Goal: Navigation & Orientation: Find specific page/section

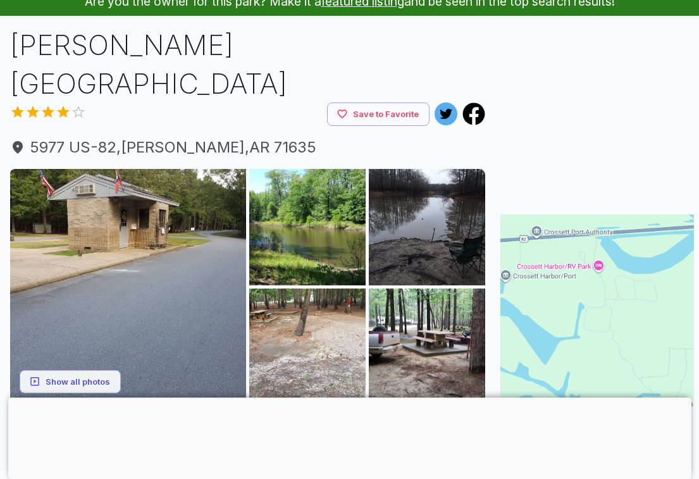
scroll to position [66, 0]
click at [160, 240] on img at bounding box center [128, 287] width 236 height 236
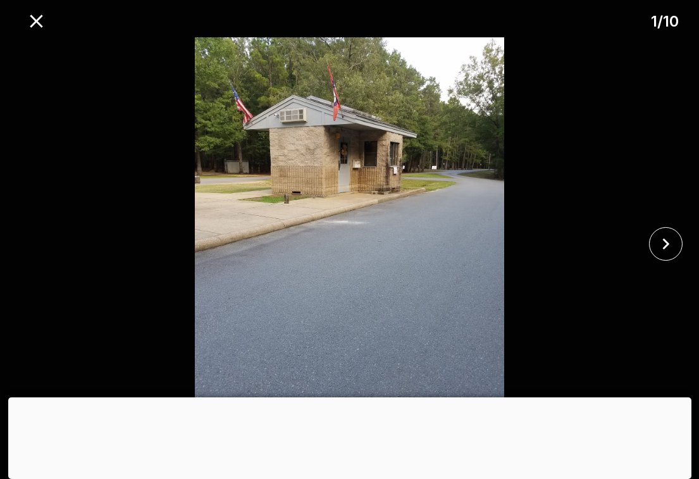
click at [326, 397] on div at bounding box center [349, 397] width 683 height 0
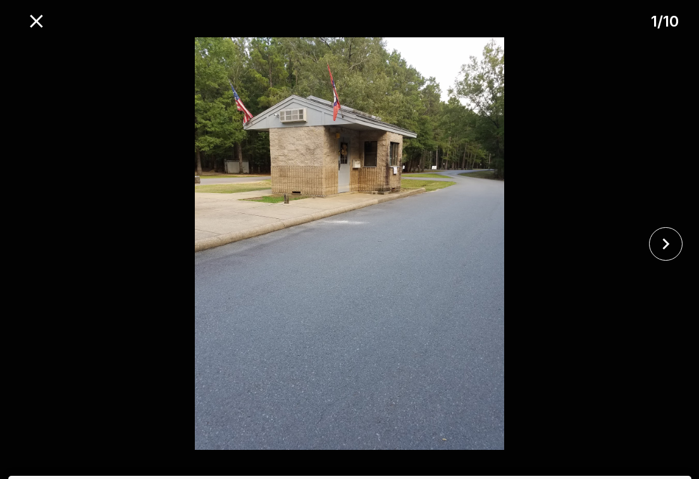
click at [321, 468] on div at bounding box center [349, 476] width 683 height 0
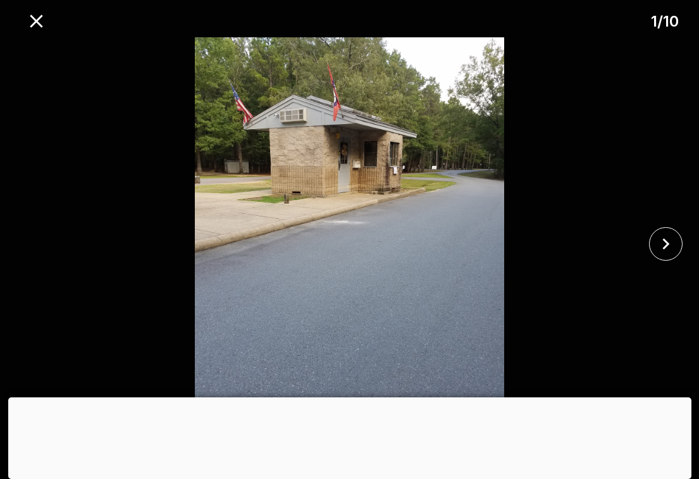
click at [328, 397] on div at bounding box center [349, 397] width 683 height 0
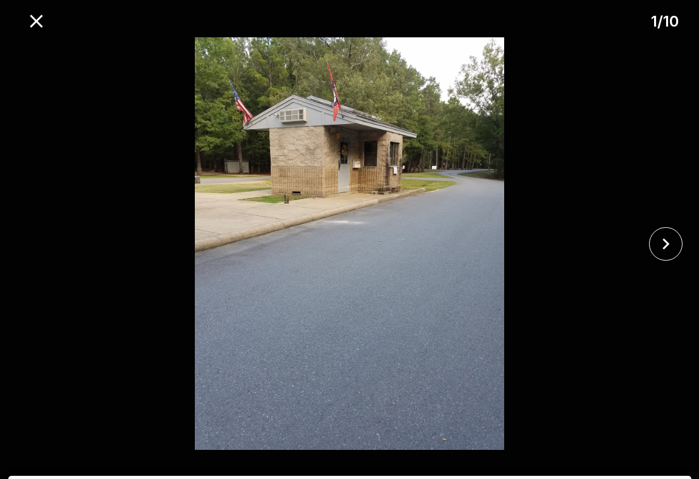
click at [664, 255] on icon "close" at bounding box center [666, 244] width 22 height 22
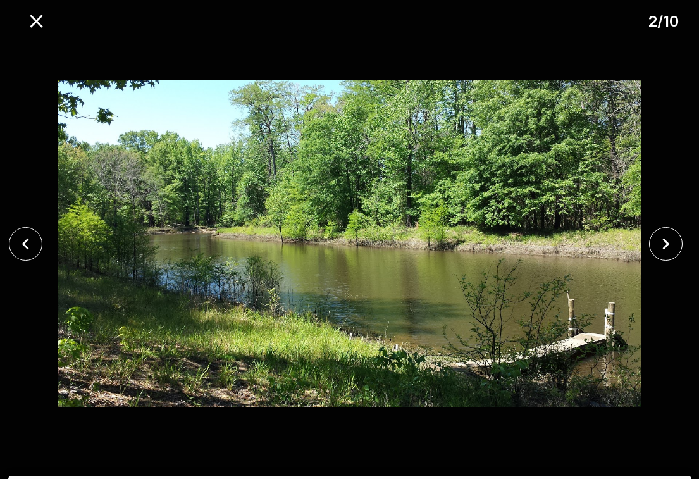
click at [663, 248] on icon "close" at bounding box center [666, 244] width 22 height 22
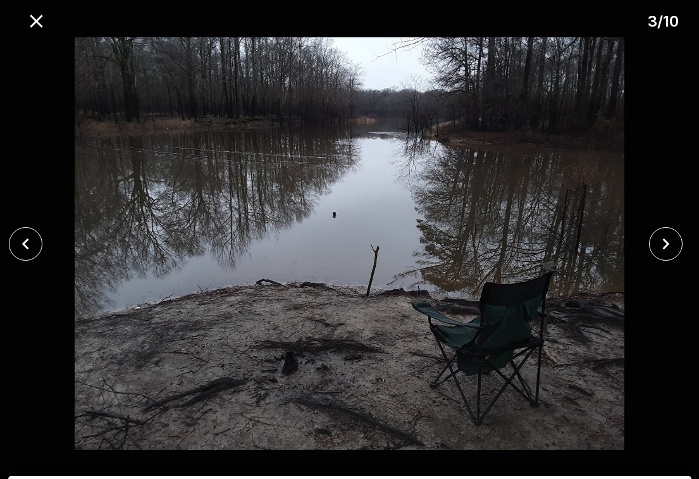
click at [671, 245] on icon "close" at bounding box center [666, 244] width 22 height 22
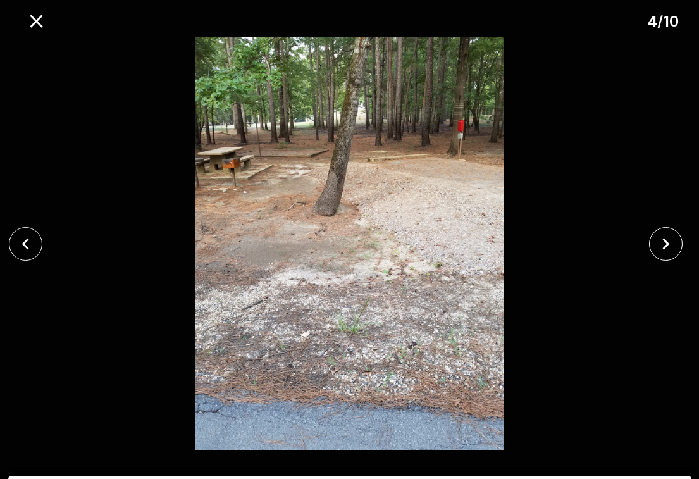
click at [665, 245] on icon "close" at bounding box center [666, 244] width 22 height 22
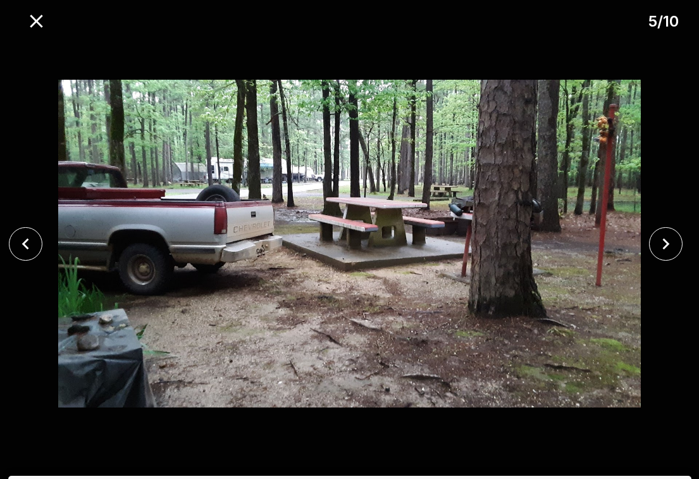
click at [669, 249] on icon "close" at bounding box center [666, 244] width 22 height 22
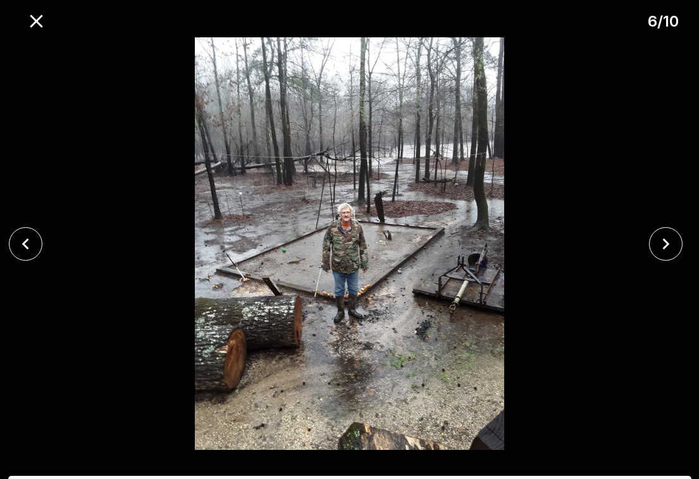
click at [662, 254] on icon "close" at bounding box center [666, 244] width 22 height 22
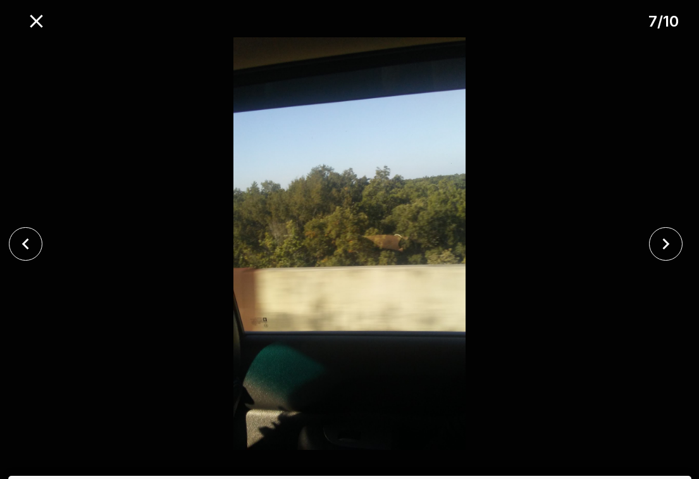
click at [670, 255] on icon "close" at bounding box center [666, 244] width 22 height 22
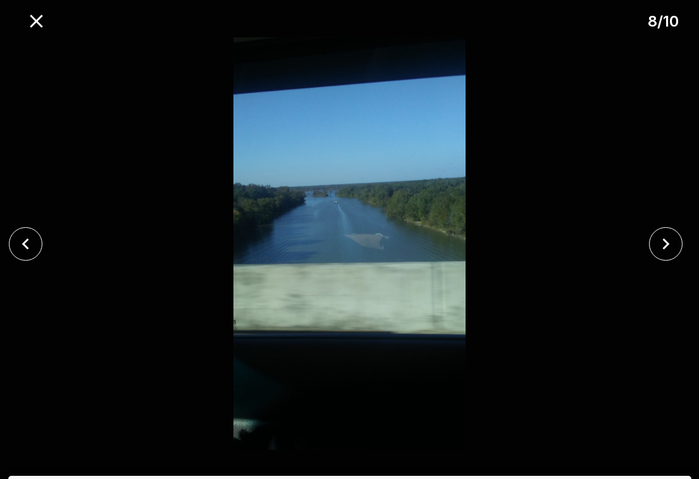
click at [667, 249] on icon "close" at bounding box center [666, 244] width 22 height 22
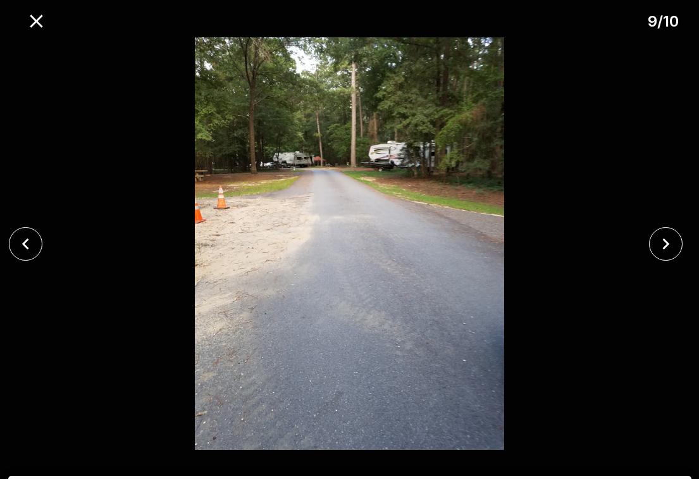
click at [669, 251] on icon "close" at bounding box center [666, 244] width 22 height 22
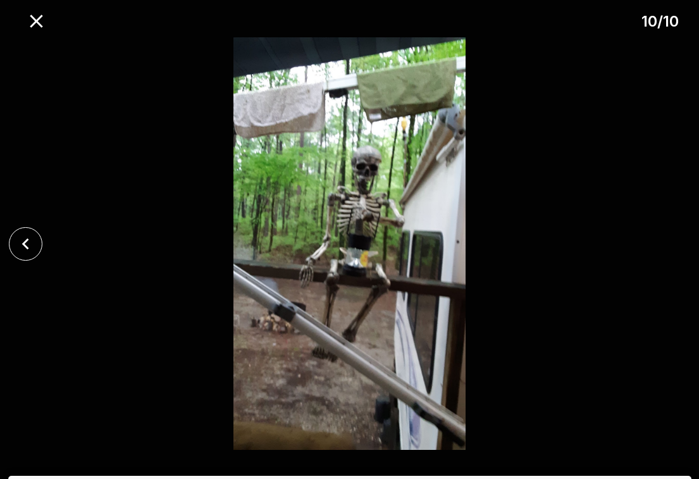
click at [34, 255] on icon "close" at bounding box center [26, 244] width 22 height 22
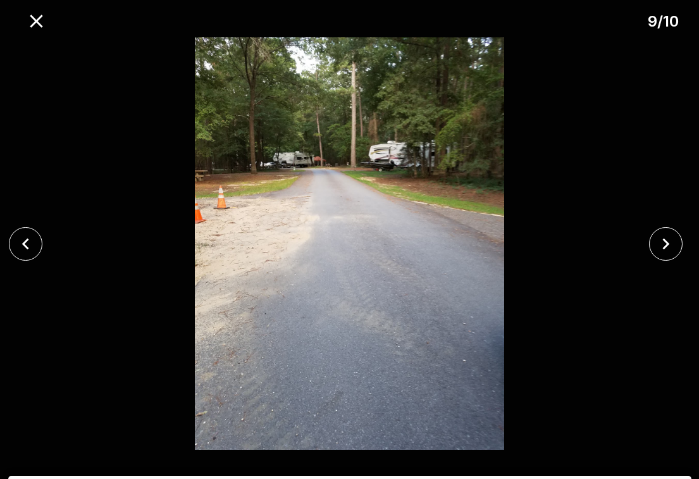
click at [27, 255] on icon "close" at bounding box center [26, 244] width 22 height 22
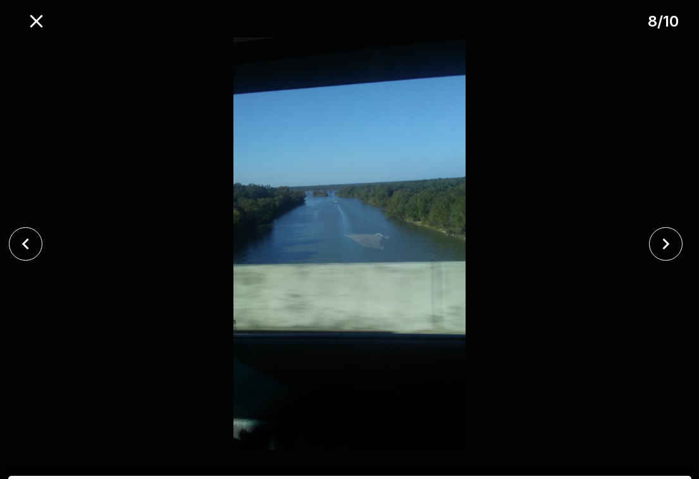
click at [23, 248] on icon "close" at bounding box center [26, 244] width 22 height 22
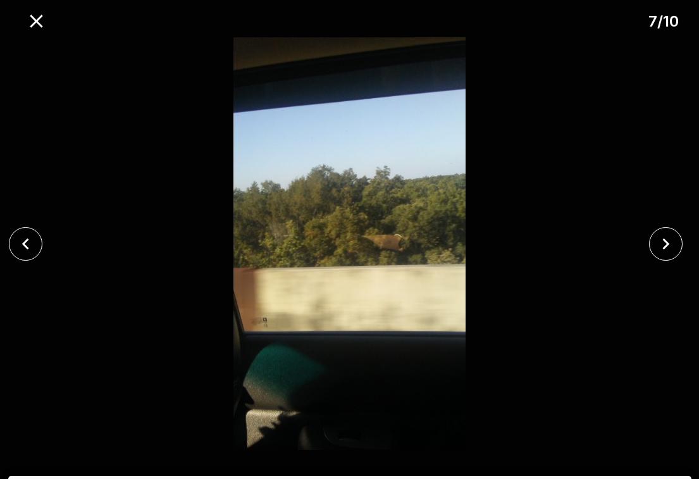
click at [37, 19] on icon "close" at bounding box center [36, 21] width 22 height 22
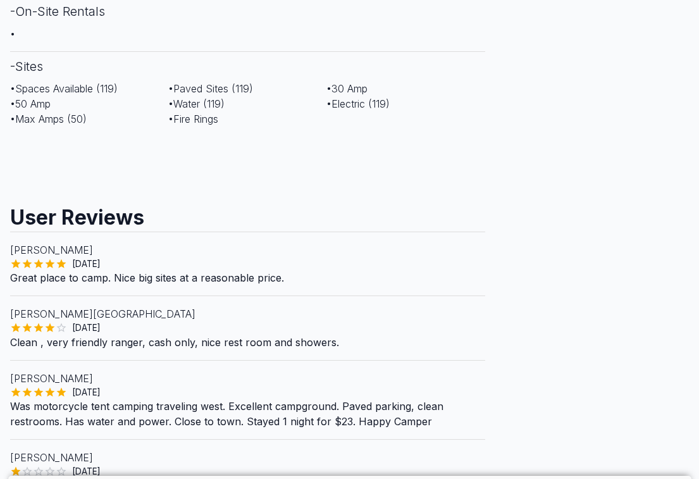
scroll to position [881, 0]
